Goal: Transaction & Acquisition: Book appointment/travel/reservation

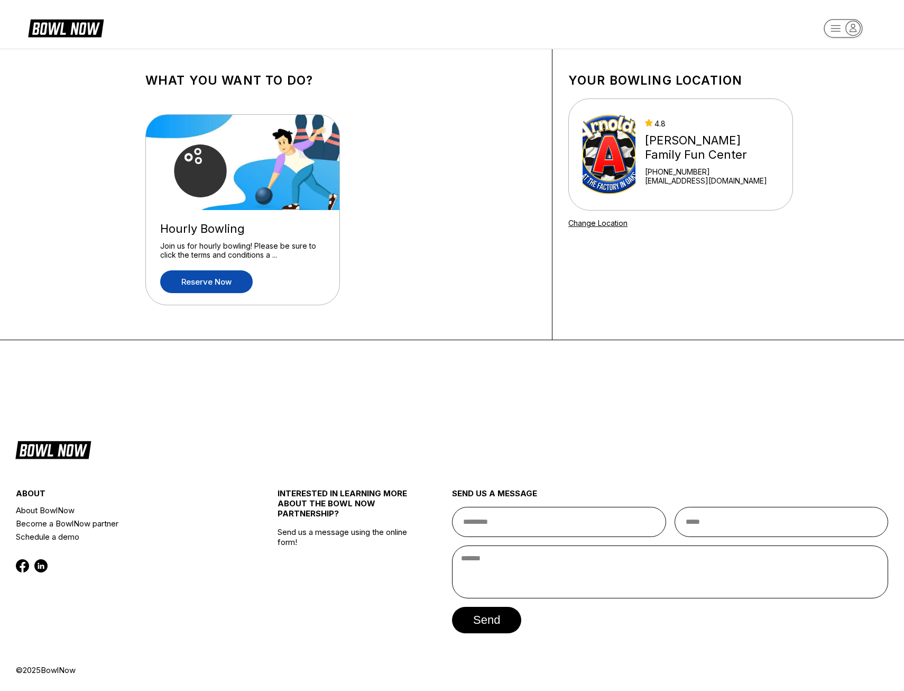
click at [242, 285] on link "Reserve now" at bounding box center [206, 281] width 93 height 23
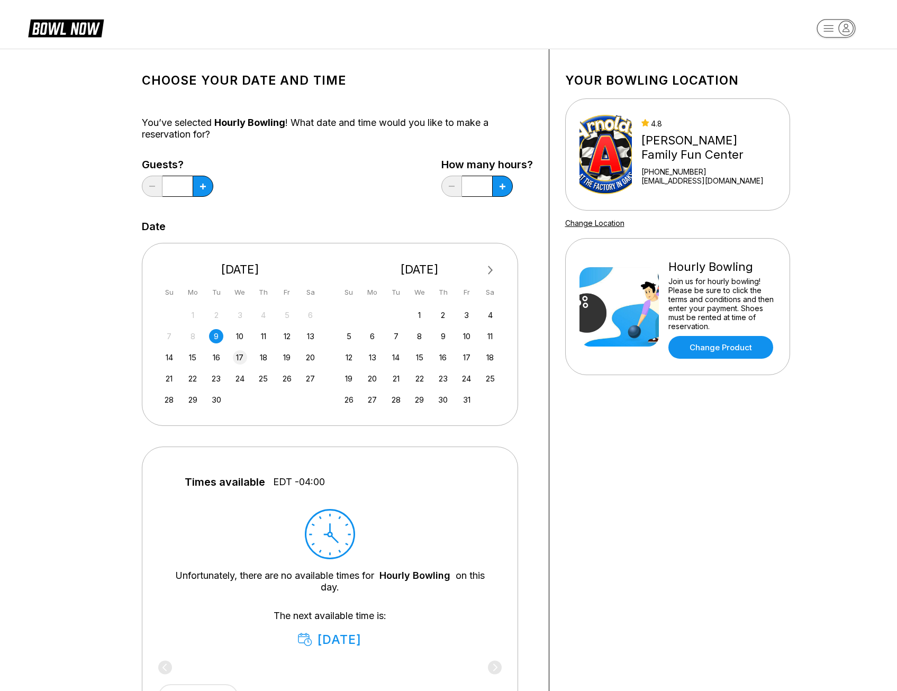
click at [239, 353] on div "17" at bounding box center [240, 357] width 14 height 14
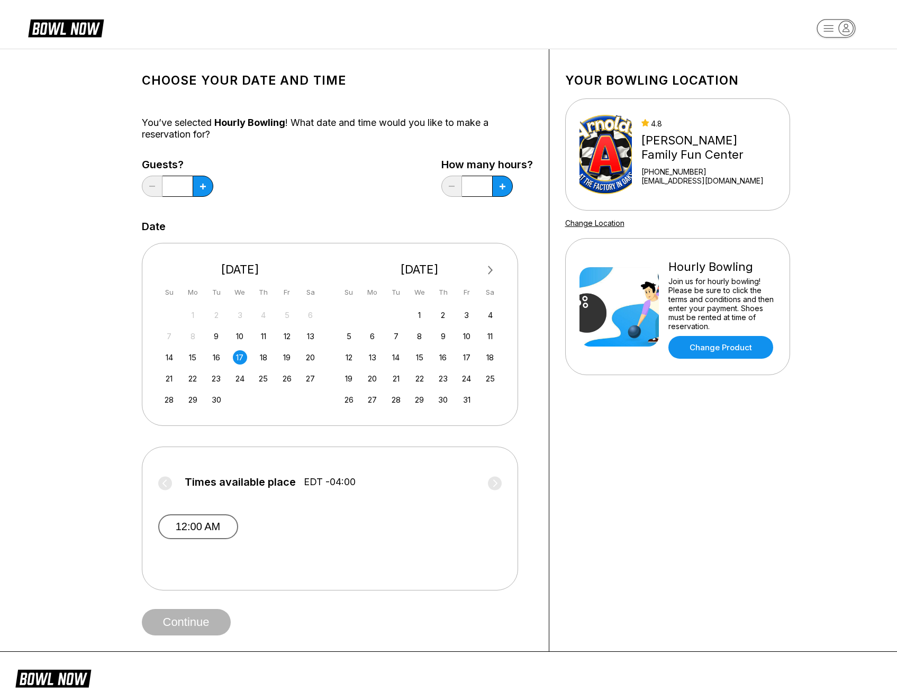
click at [227, 532] on button "12:00 AM" at bounding box center [198, 526] width 80 height 25
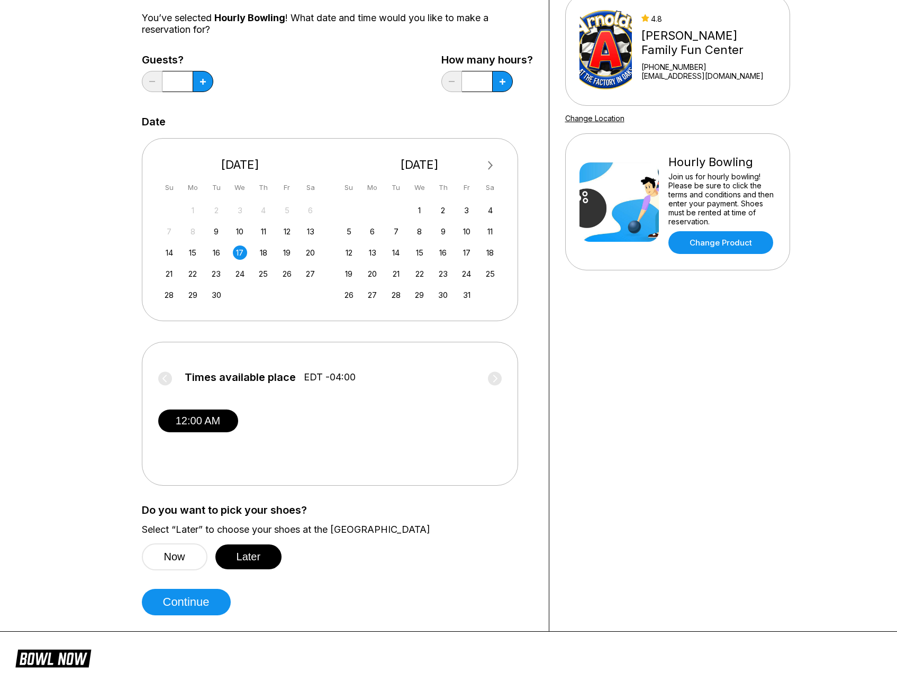
scroll to position [106, 0]
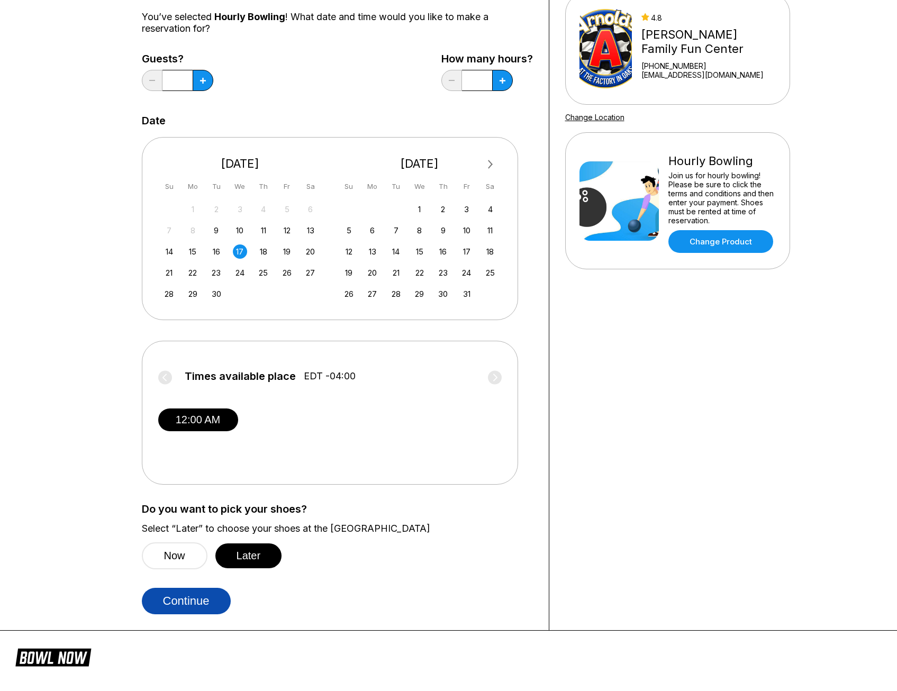
click at [208, 601] on button "Continue" at bounding box center [186, 601] width 89 height 26
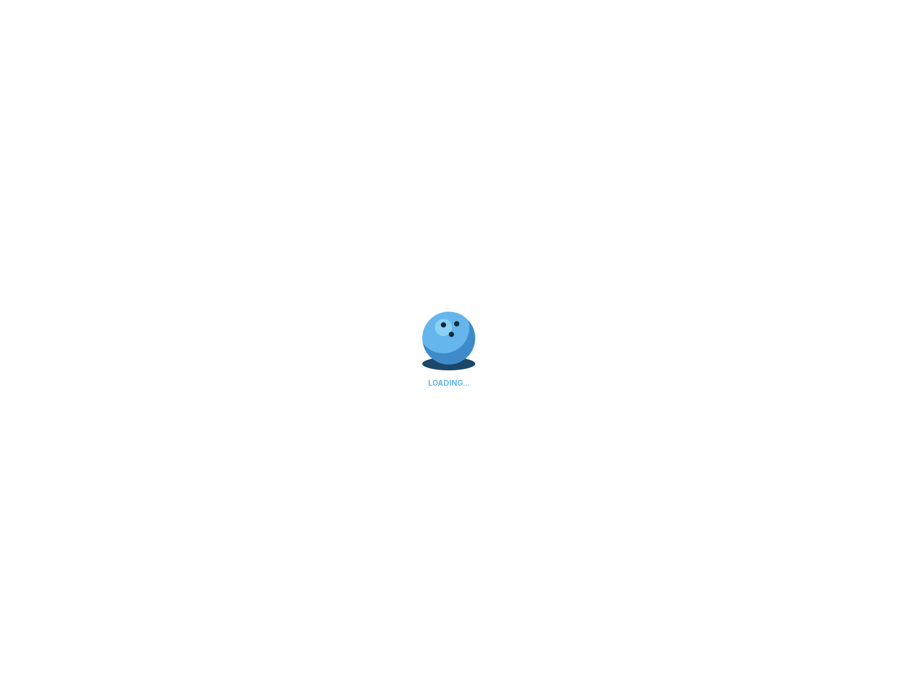
select select "**"
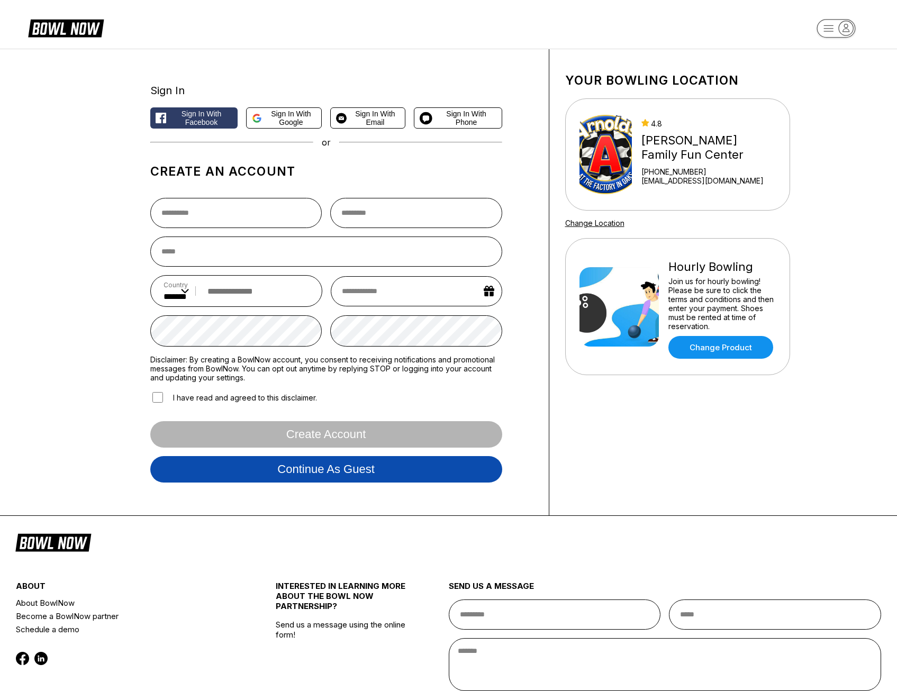
click at [369, 480] on button "Continue as guest" at bounding box center [326, 469] width 352 height 26
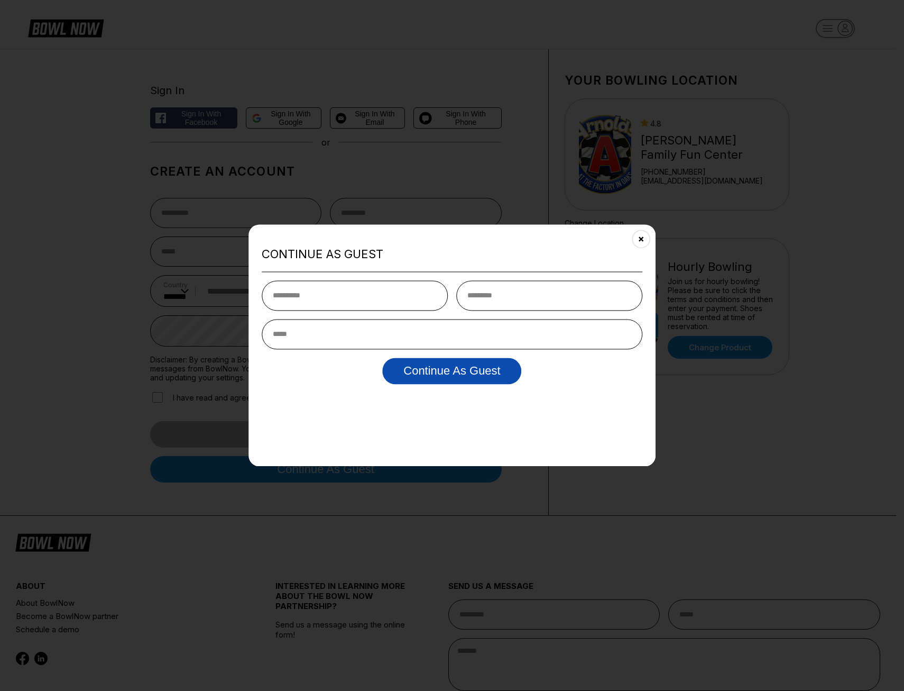
click at [454, 364] on button "Continue as Guest" at bounding box center [451, 371] width 139 height 26
click at [648, 244] on button "Close" at bounding box center [641, 239] width 26 height 26
